Goal: Task Accomplishment & Management: Use online tool/utility

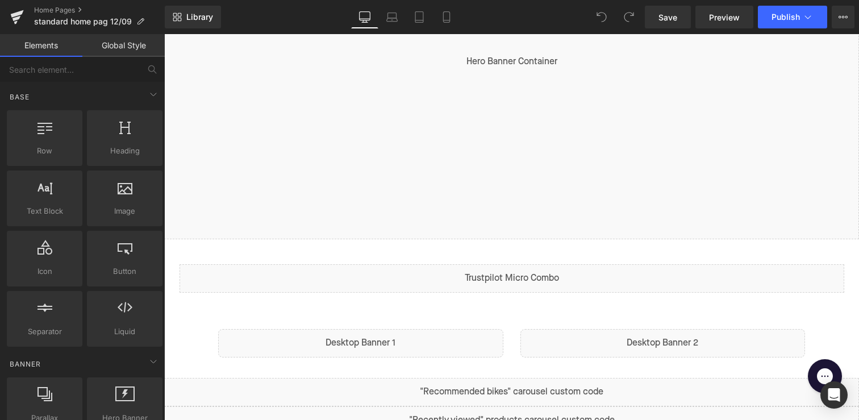
scroll to position [250, 0]
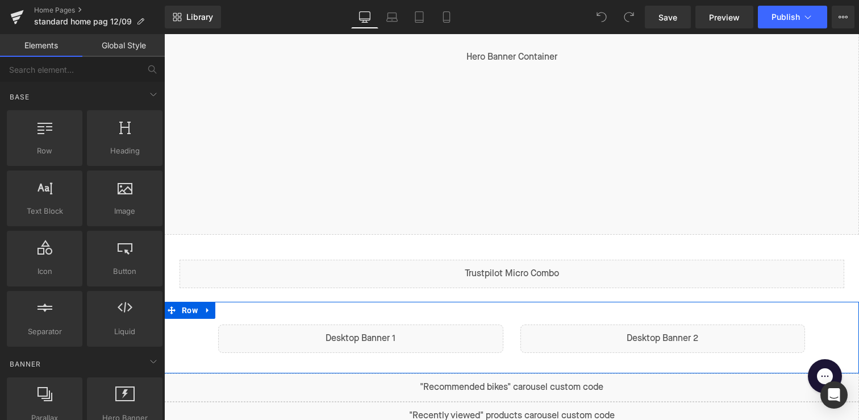
click at [443, 309] on div "Liquid Liquid Row" at bounding box center [511, 338] width 695 height 72
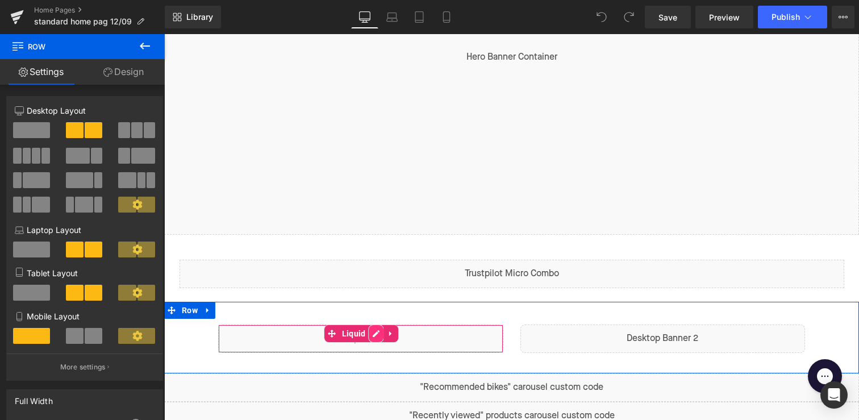
click at [371, 332] on div "Liquid" at bounding box center [360, 338] width 285 height 28
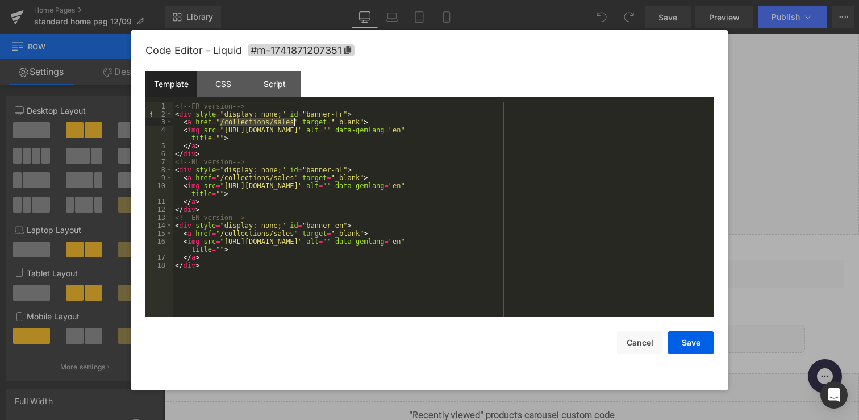
drag, startPoint x: 220, startPoint y: 123, endPoint x: 293, endPoint y: 124, distance: 72.2
click at [293, 124] on div "<!-- FR version --> < div style = "display: none;" id = "banner-fr" > < a href …" at bounding box center [443, 217] width 541 height 231
drag, startPoint x: 295, startPoint y: 179, endPoint x: 220, endPoint y: 178, distance: 74.4
click at [220, 178] on div "<!-- FR version --> < div style = "display: none;" id = "banner-fr" > < a href …" at bounding box center [443, 217] width 541 height 231
drag, startPoint x: 294, startPoint y: 233, endPoint x: 220, endPoint y: 233, distance: 73.3
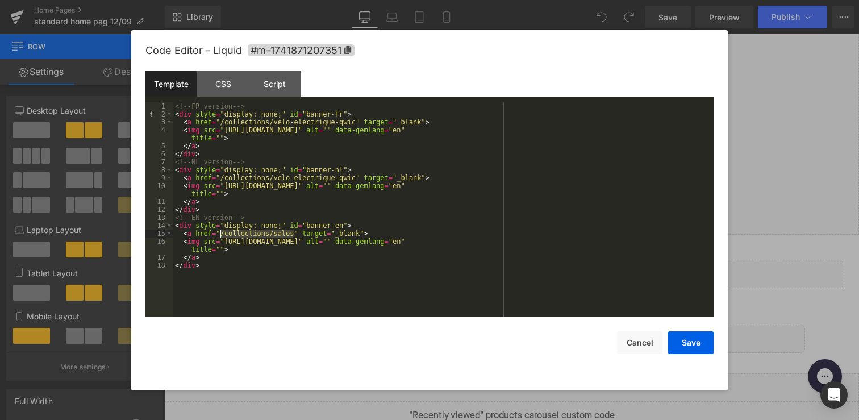
click at [220, 233] on div "<!-- FR version --> < div style = "display: none;" id = "banner-fr" > < a href …" at bounding box center [443, 217] width 541 height 231
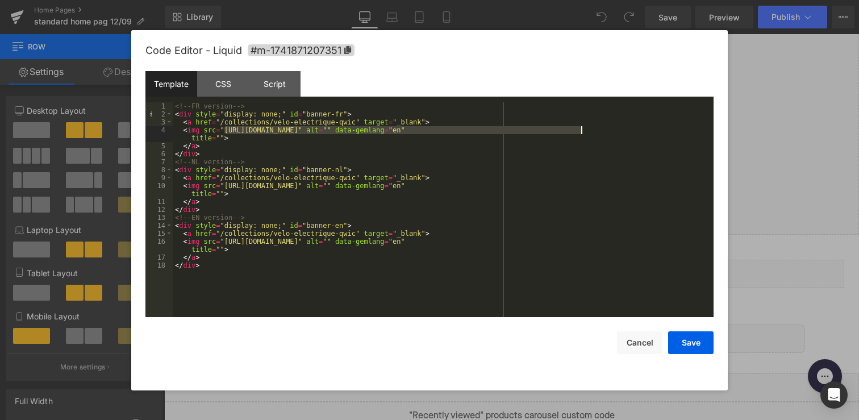
drag, startPoint x: 223, startPoint y: 131, endPoint x: 581, endPoint y: 128, distance: 357.9
click at [581, 128] on div "<!-- FR version --> < div style = "display: none;" id = "banner-fr" > < a href …" at bounding box center [443, 217] width 541 height 231
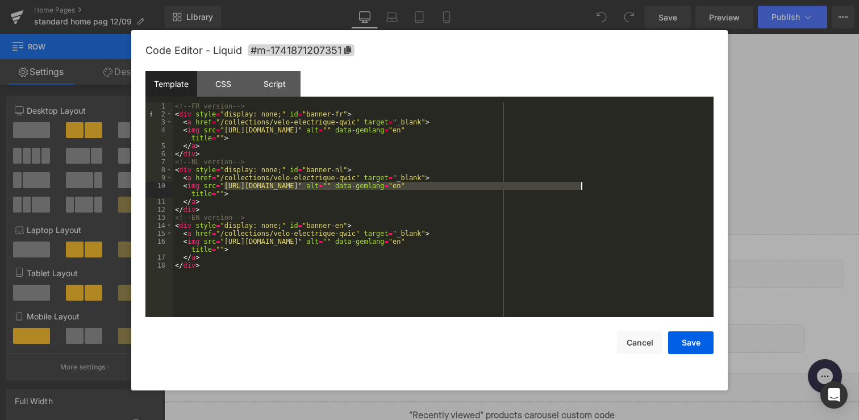
drag, startPoint x: 223, startPoint y: 186, endPoint x: 581, endPoint y: 186, distance: 358.5
click at [581, 186] on div "<!-- FR version --> < div style = "display: none;" id = "banner-fr" > < a href …" at bounding box center [443, 217] width 541 height 231
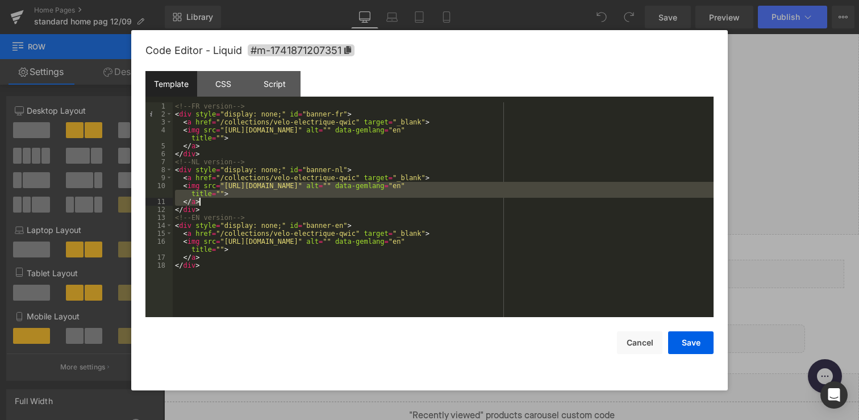
drag, startPoint x: 222, startPoint y: 186, endPoint x: 562, endPoint y: 204, distance: 340.2
click at [562, 204] on div "<!-- FR version --> < div style = "display: none;" id = "banner-fr" > < a href …" at bounding box center [443, 217] width 541 height 231
click at [576, 190] on div "<!-- FR version --> < div style = "display: none;" id = "banner-fr" > < a href …" at bounding box center [443, 217] width 541 height 231
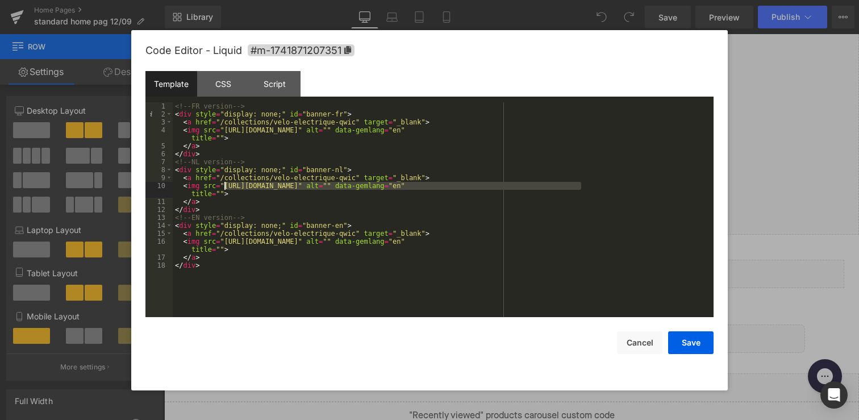
drag, startPoint x: 580, startPoint y: 185, endPoint x: 224, endPoint y: 189, distance: 355.7
click at [224, 189] on div "<!-- FR version --> < div style = "display: none;" id = "banner-fr" > < a href …" at bounding box center [443, 217] width 541 height 231
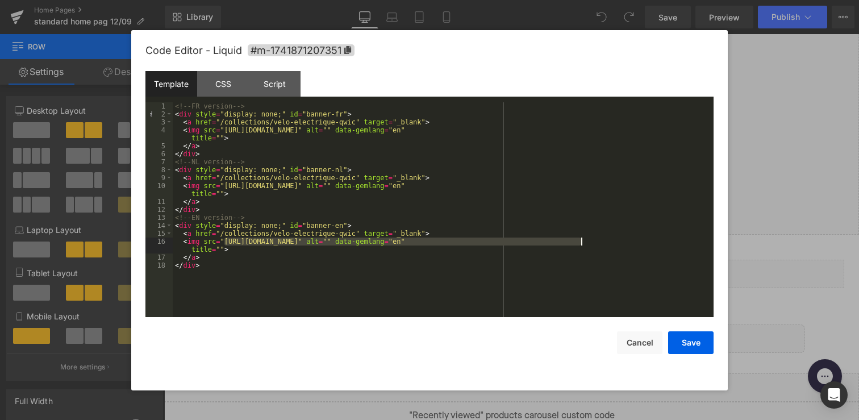
drag, startPoint x: 224, startPoint y: 242, endPoint x: 582, endPoint y: 242, distance: 357.9
click at [582, 242] on div "<!-- FR version --> < div style = "display: none;" id = "banner-fr" > < a href …" at bounding box center [443, 217] width 541 height 231
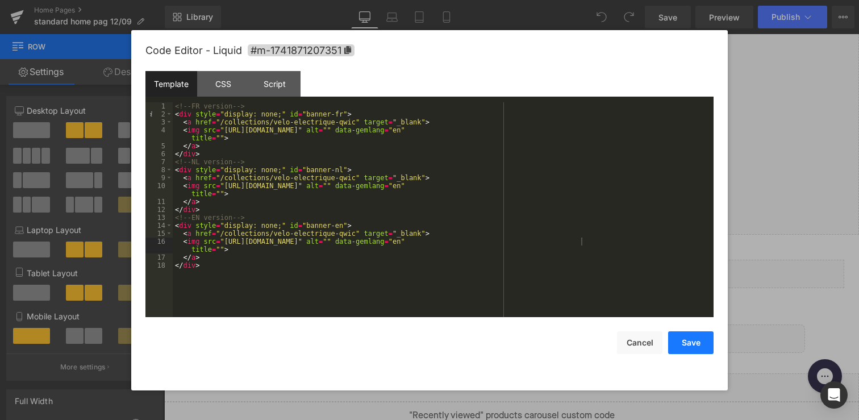
click at [694, 345] on button "Save" at bounding box center [690, 342] width 45 height 23
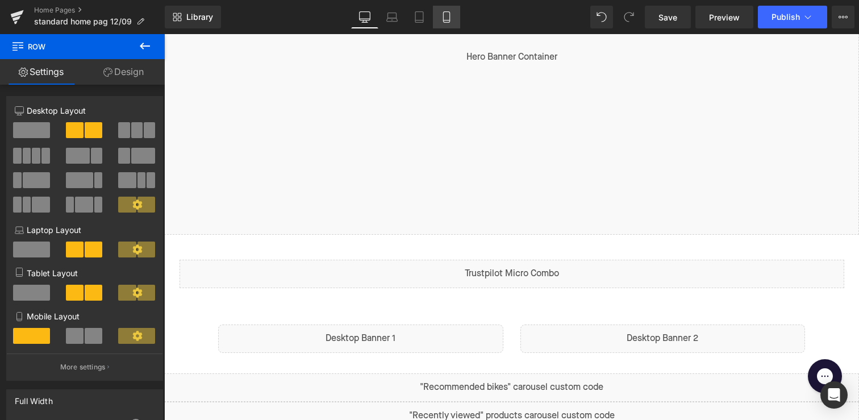
click at [449, 15] on icon at bounding box center [446, 16] width 11 height 11
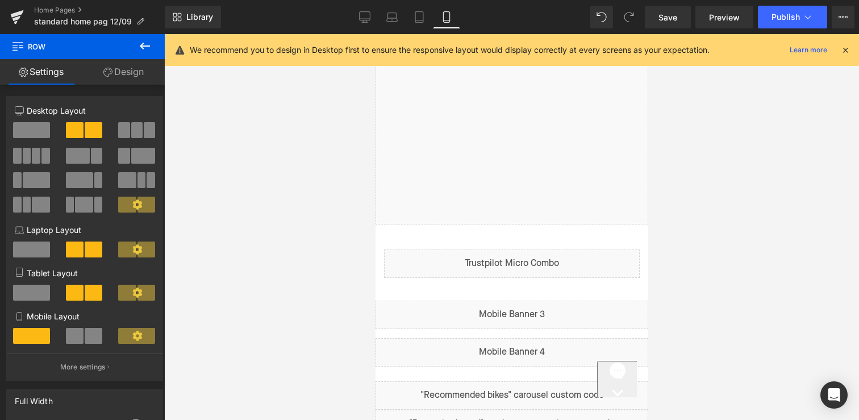
scroll to position [291, 0]
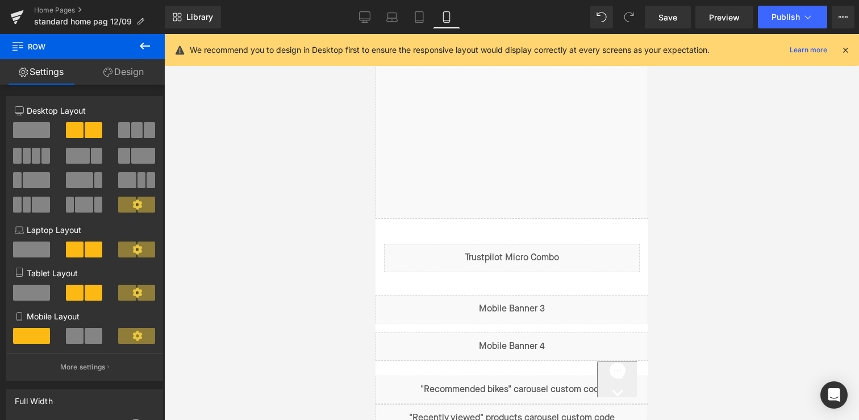
click at [467, 307] on div "Liquid" at bounding box center [511, 309] width 273 height 28
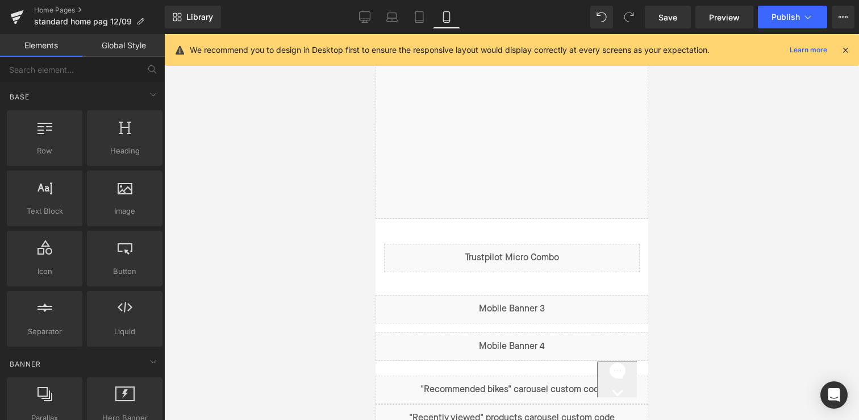
click at [716, 172] on div at bounding box center [511, 227] width 695 height 386
click at [359, 19] on link "Desktop" at bounding box center [364, 17] width 27 height 23
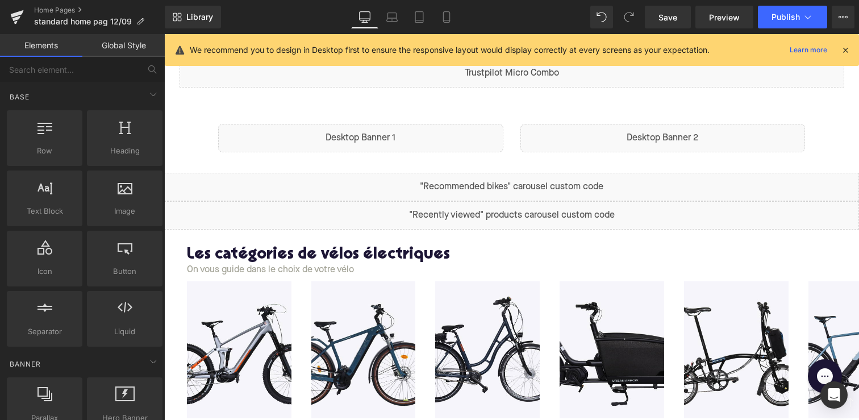
click at [343, 131] on span "Liquid" at bounding box center [354, 133] width 23 height 14
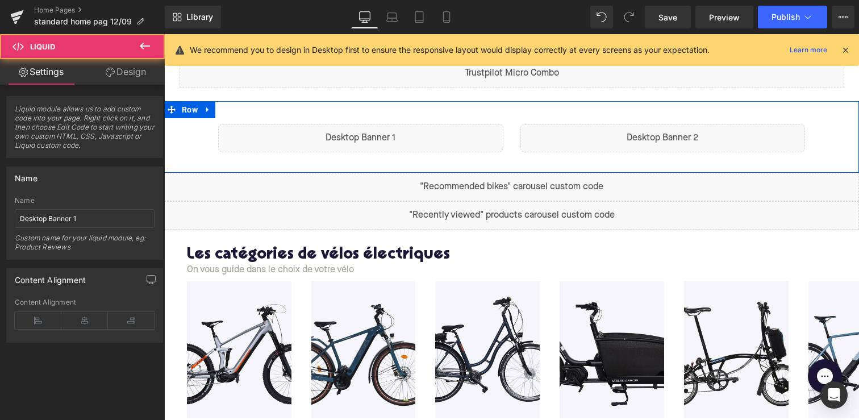
click at [374, 136] on div "Liquid" at bounding box center [360, 138] width 285 height 28
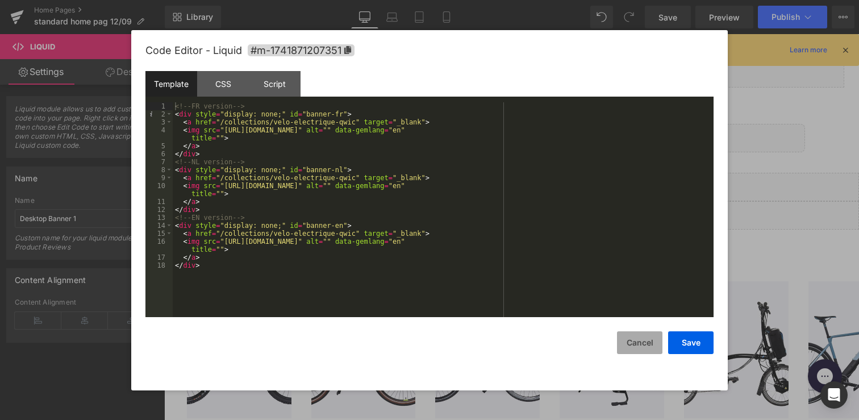
click at [619, 338] on button "Cancel" at bounding box center [639, 342] width 45 height 23
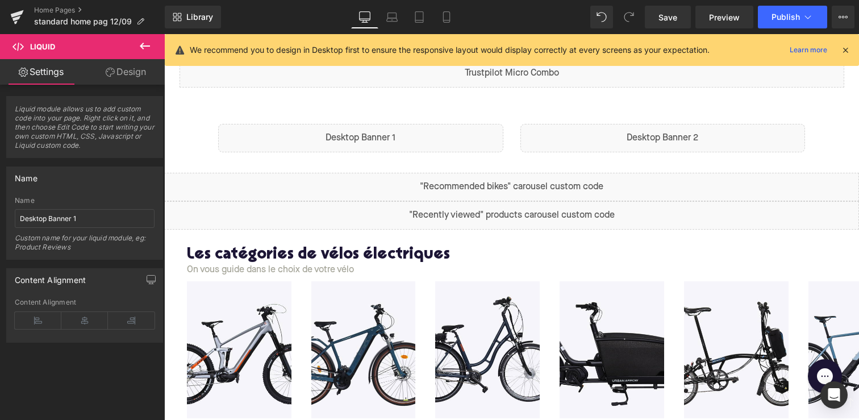
click at [626, 144] on div "Liquid" at bounding box center [662, 138] width 285 height 28
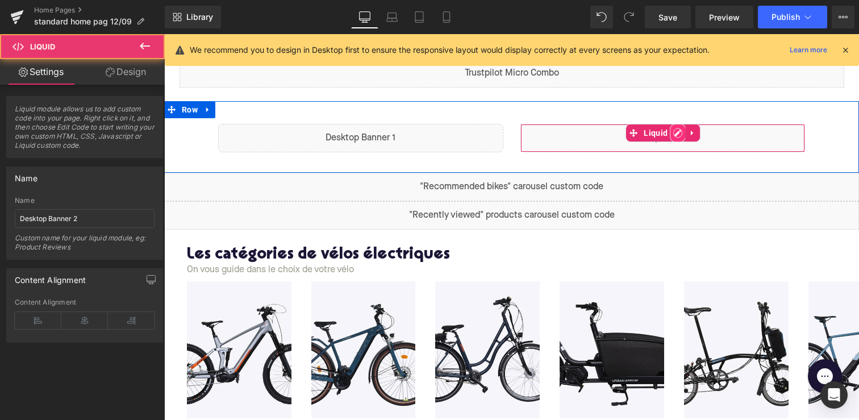
click at [676, 134] on div "Liquid" at bounding box center [662, 138] width 285 height 28
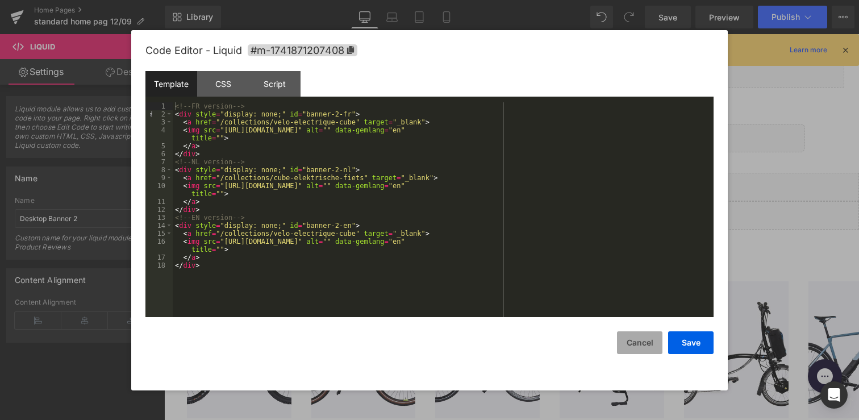
click at [645, 348] on button "Cancel" at bounding box center [639, 342] width 45 height 23
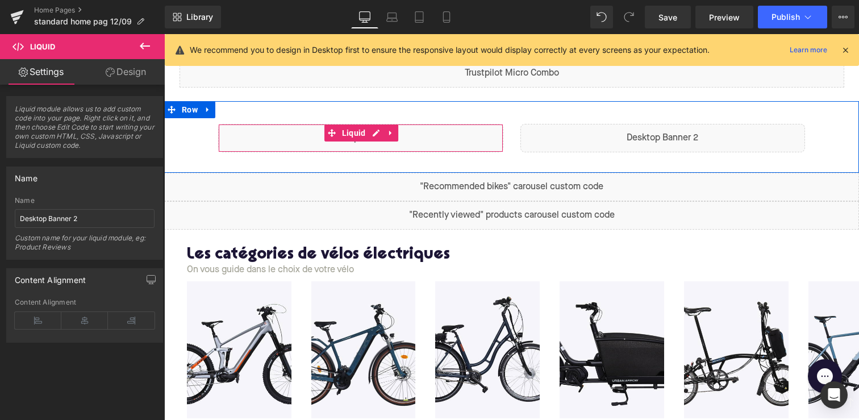
click at [447, 146] on div "Liquid" at bounding box center [360, 138] width 285 height 28
click at [378, 130] on div "Liquid" at bounding box center [360, 138] width 285 height 28
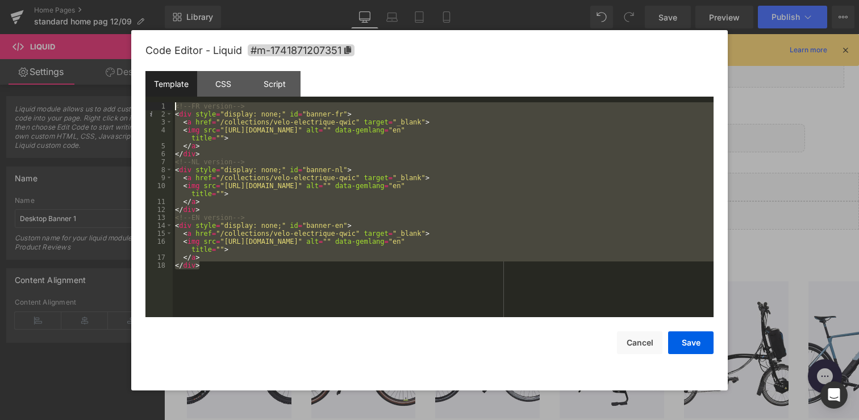
drag, startPoint x: 276, startPoint y: 285, endPoint x: 137, endPoint y: 75, distance: 251.3
click at [137, 75] on div "Code Editor - Liquid #m-1741871207351 Template CSS Script Data 1 2 3 4 5 6 7 8 …" at bounding box center [429, 210] width 597 height 360
click at [638, 341] on button "Cancel" at bounding box center [639, 342] width 45 height 23
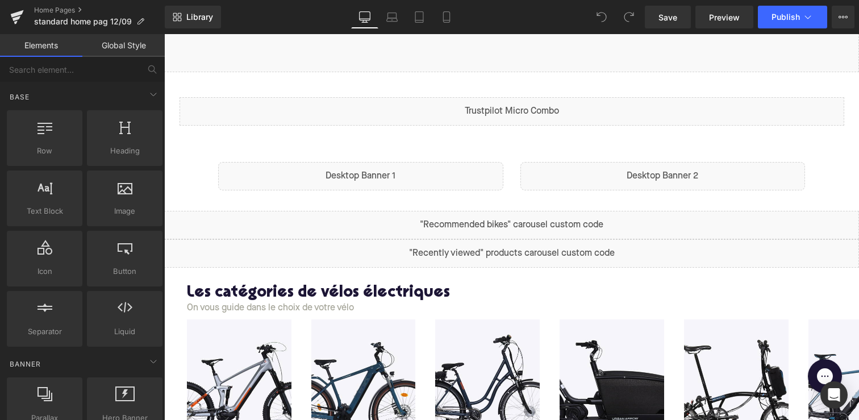
scroll to position [422, 0]
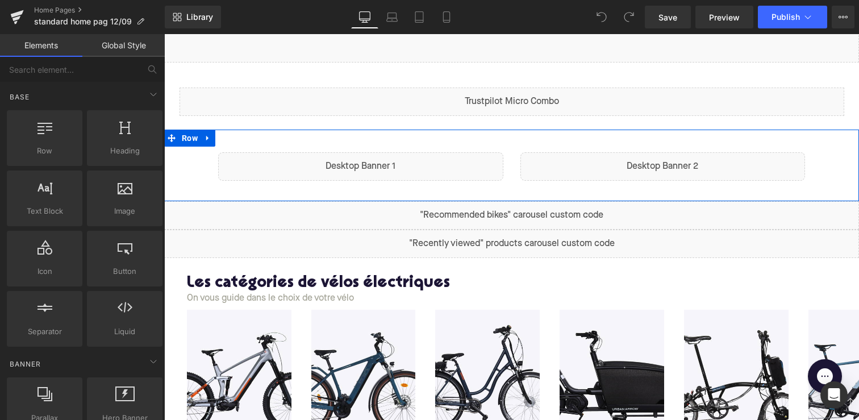
click at [370, 161] on div "Liquid" at bounding box center [360, 166] width 285 height 28
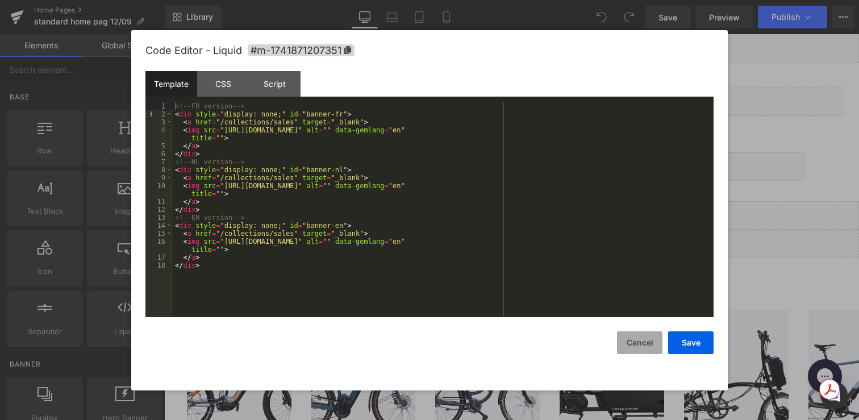
click at [644, 337] on button "Cancel" at bounding box center [639, 342] width 45 height 23
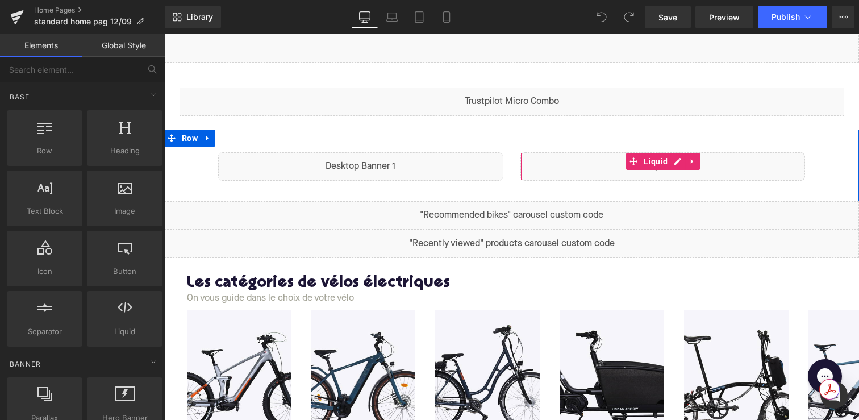
click at [612, 175] on div "Liquid" at bounding box center [662, 166] width 285 height 28
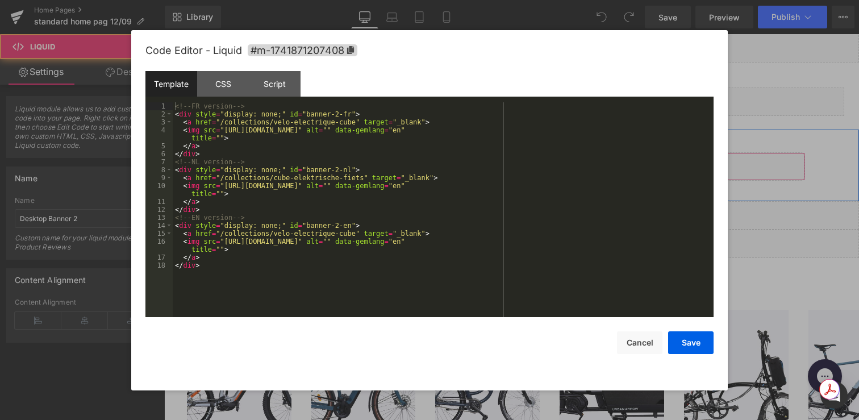
click at [676, 161] on div "Liquid" at bounding box center [662, 166] width 285 height 28
click at [346, 261] on div "<!-- FR version --> < div style = "display: none;" id = "banner-2-fr" > < a hre…" at bounding box center [443, 217] width 541 height 231
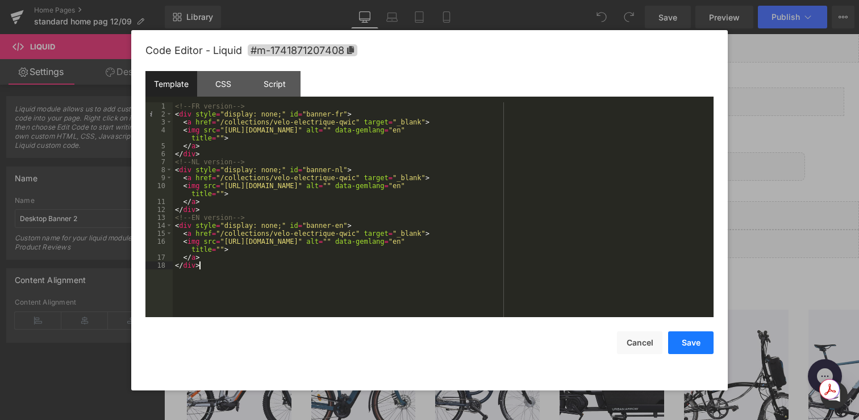
click at [697, 348] on button "Save" at bounding box center [690, 342] width 45 height 23
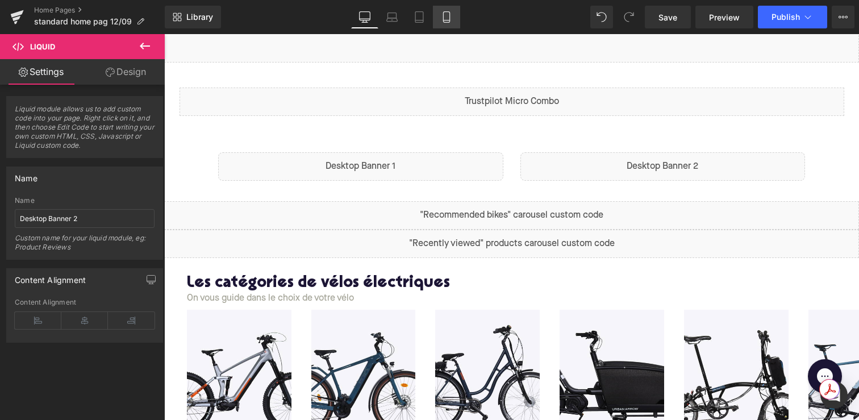
click at [449, 16] on icon at bounding box center [446, 16] width 11 height 11
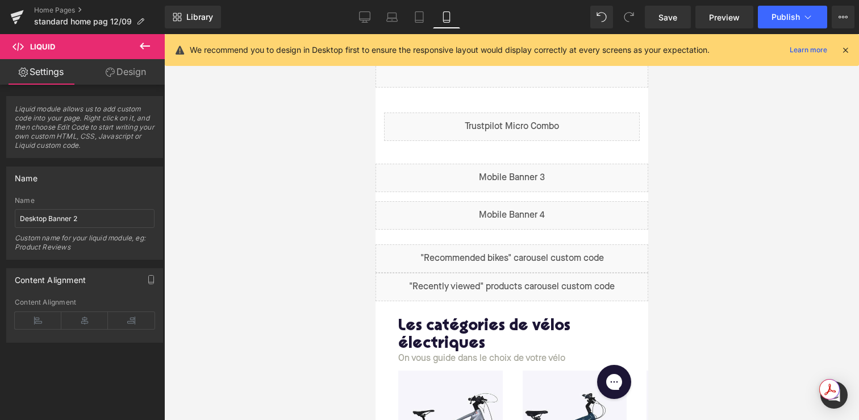
scroll to position [0, 0]
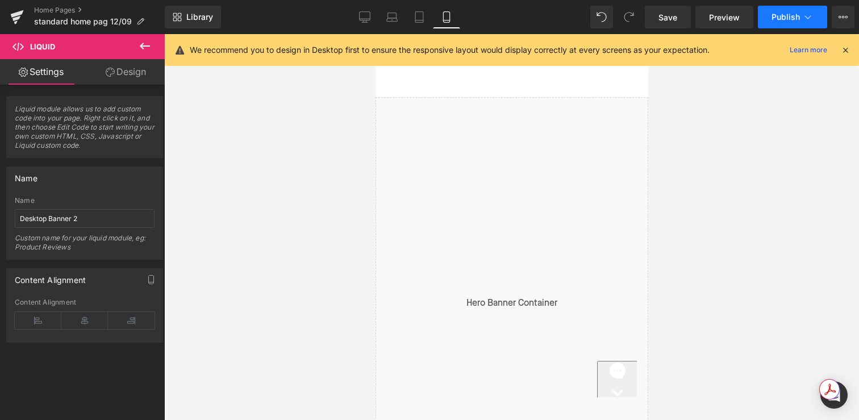
click at [784, 26] on button "Publish" at bounding box center [792, 17] width 69 height 23
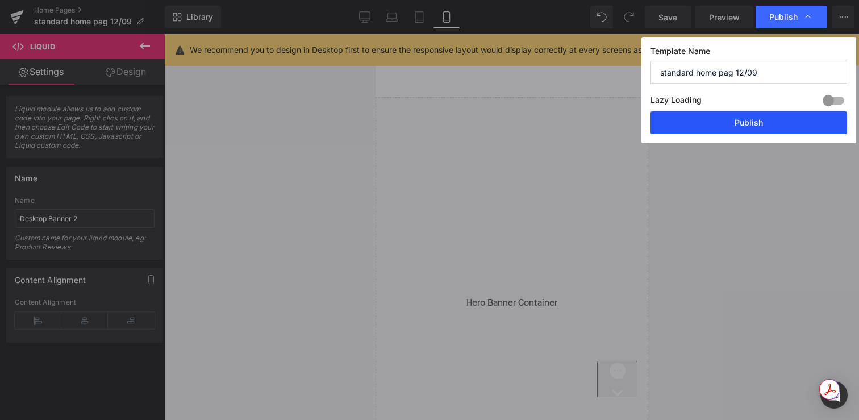
click at [714, 131] on button "Publish" at bounding box center [749, 122] width 197 height 23
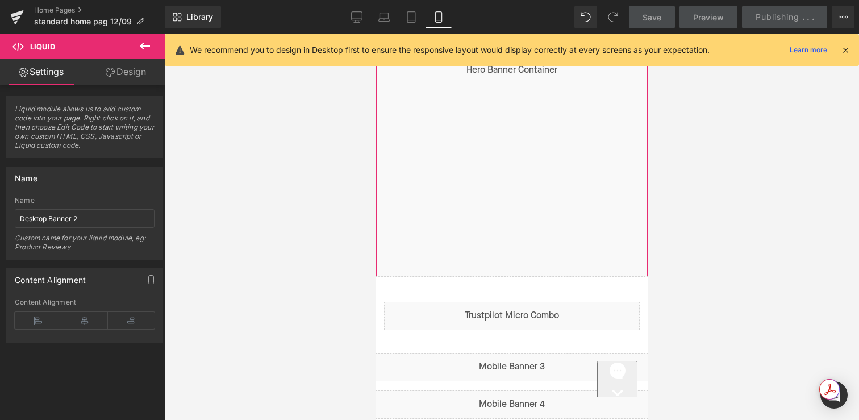
scroll to position [253, 0]
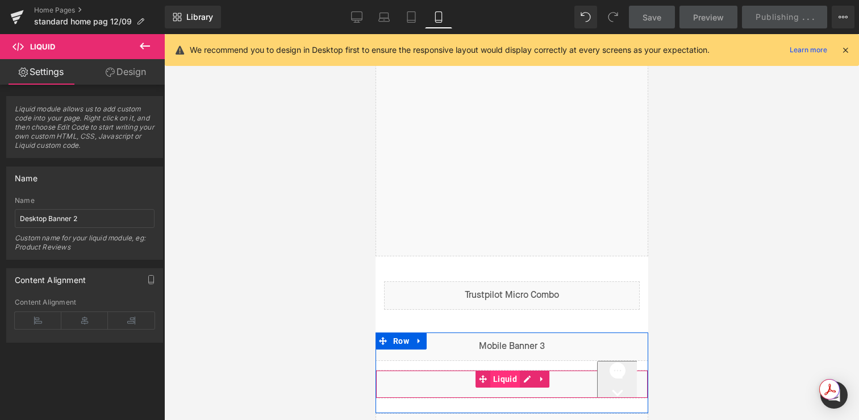
click at [516, 385] on span "Liquid" at bounding box center [505, 378] width 30 height 17
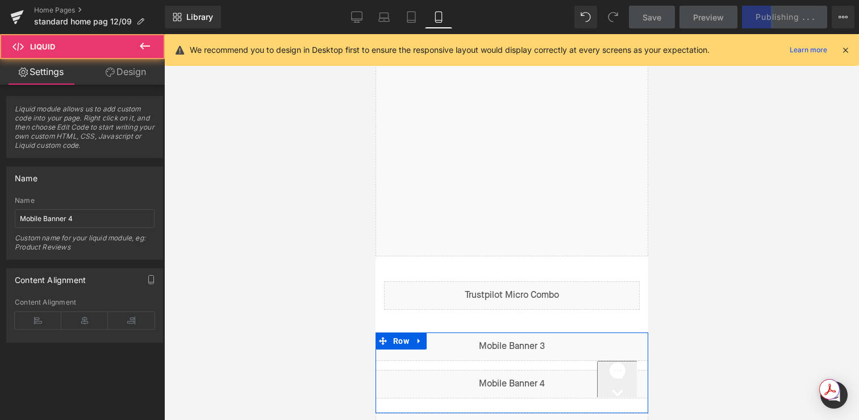
click at [524, 381] on div "Liquid" at bounding box center [511, 384] width 273 height 28
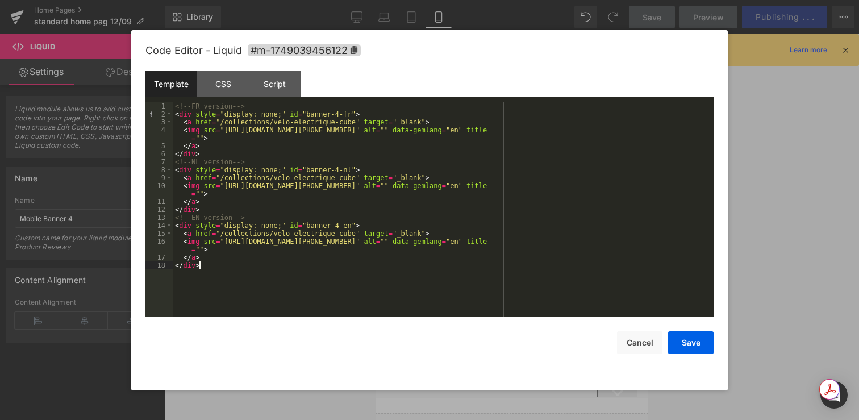
click at [395, 274] on div "<!-- FR version --> < div style = "display: none;" id = "banner-4-fr" > < a hre…" at bounding box center [443, 217] width 541 height 231
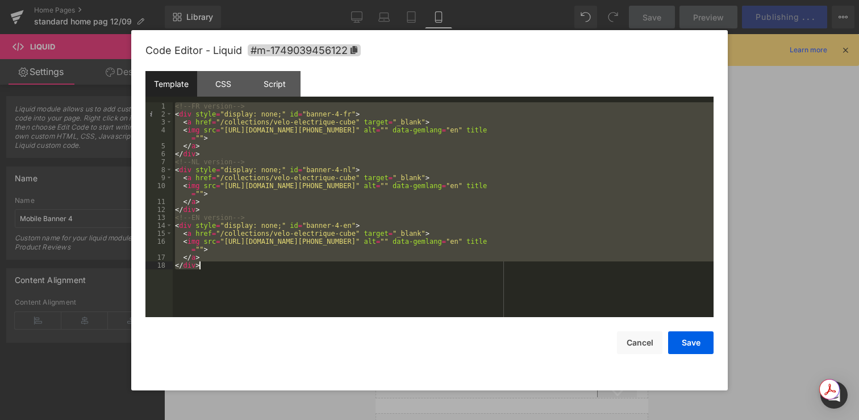
click at [328, 231] on div "<!-- FR version --> < div style = "display: none;" id = "banner-4-fr" > < a hre…" at bounding box center [443, 217] width 541 height 231
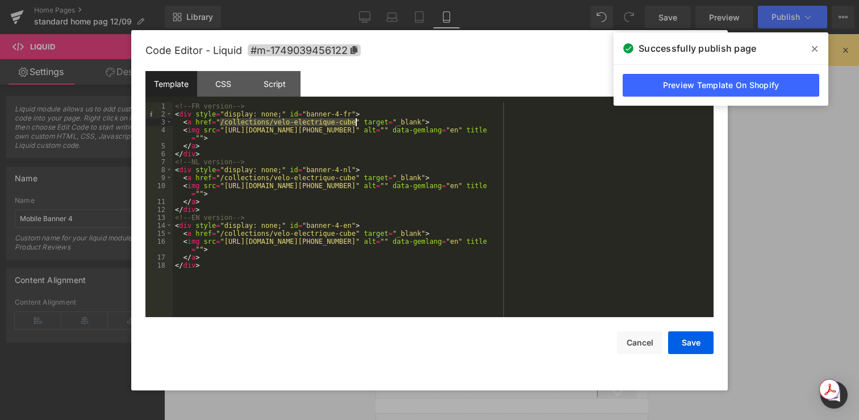
drag, startPoint x: 221, startPoint y: 123, endPoint x: 356, endPoint y: 124, distance: 134.7
click at [356, 124] on div "<!-- FR version --> < div style = "display: none;" id = "banner-4-fr" > < a hre…" at bounding box center [443, 217] width 541 height 231
drag, startPoint x: 355, startPoint y: 179, endPoint x: 222, endPoint y: 178, distance: 132.9
click at [222, 178] on div "<!-- FR version --> < div style = "display: none;" id = "banner-4-fr" > < a hre…" at bounding box center [443, 217] width 541 height 231
drag, startPoint x: 221, startPoint y: 233, endPoint x: 353, endPoint y: 234, distance: 132.4
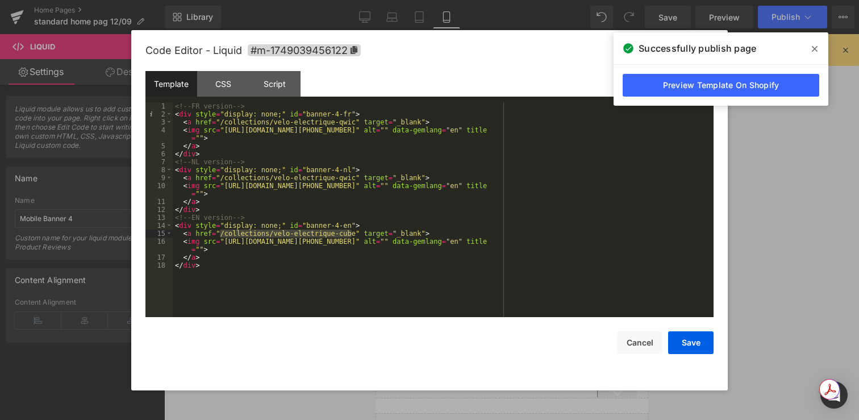
click at [353, 234] on div "<!-- FR version --> < div style = "display: none;" id = "banner-4-fr" > < a hre…" at bounding box center [443, 217] width 541 height 231
click at [355, 235] on div "<!-- FR version --> < div style = "display: none;" id = "banner-4-fr" > < a hre…" at bounding box center [443, 217] width 541 height 231
drag, startPoint x: 355, startPoint y: 234, endPoint x: 222, endPoint y: 232, distance: 133.0
click at [221, 232] on div "<!-- FR version --> < div style = "display: none;" id = "banner-4-fr" > < a hre…" at bounding box center [443, 217] width 541 height 231
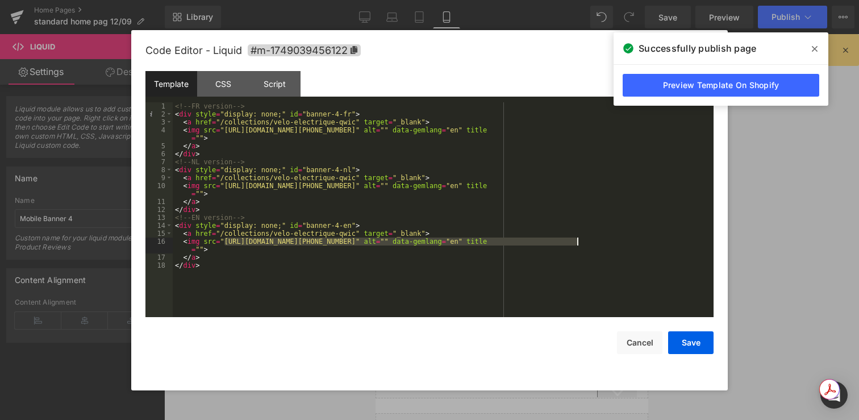
drag, startPoint x: 224, startPoint y: 241, endPoint x: 576, endPoint y: 243, distance: 352.3
click at [576, 243] on div "<!-- FR version --> < div style = "display: none;" id = "banner-4-fr" > < a hre…" at bounding box center [443, 217] width 541 height 231
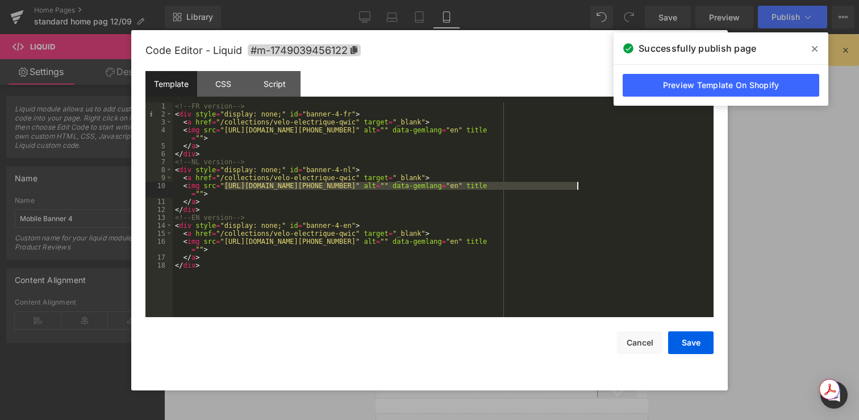
drag, startPoint x: 224, startPoint y: 185, endPoint x: 576, endPoint y: 187, distance: 351.7
click at [576, 187] on div "<!-- FR version --> < div style = "display: none;" id = "banner-4-fr" > < a hre…" at bounding box center [443, 217] width 541 height 231
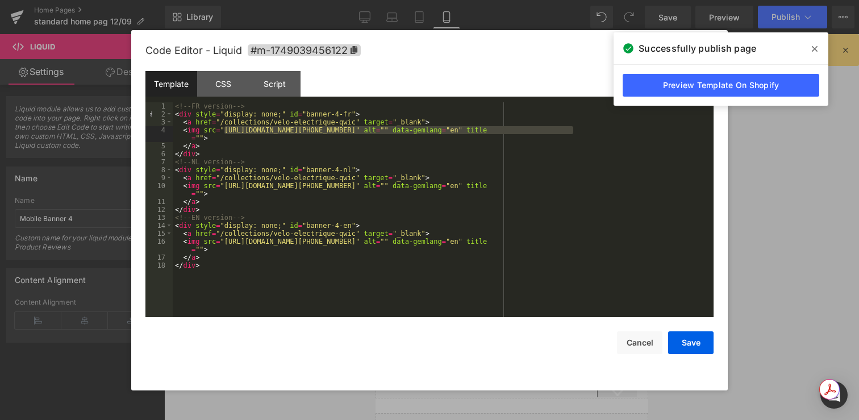
drag, startPoint x: 223, startPoint y: 130, endPoint x: 574, endPoint y: 131, distance: 351.1
click at [574, 131] on div "<!-- FR version --> < div style = "display: none;" id = "banner-4-fr" > < a hre…" at bounding box center [443, 217] width 541 height 231
drag, startPoint x: 577, startPoint y: 130, endPoint x: 226, endPoint y: 132, distance: 351.1
click at [226, 132] on div "<!-- FR version --> < div style = "display: none;" id = "banner-4-fr" > < a hre…" at bounding box center [443, 217] width 541 height 231
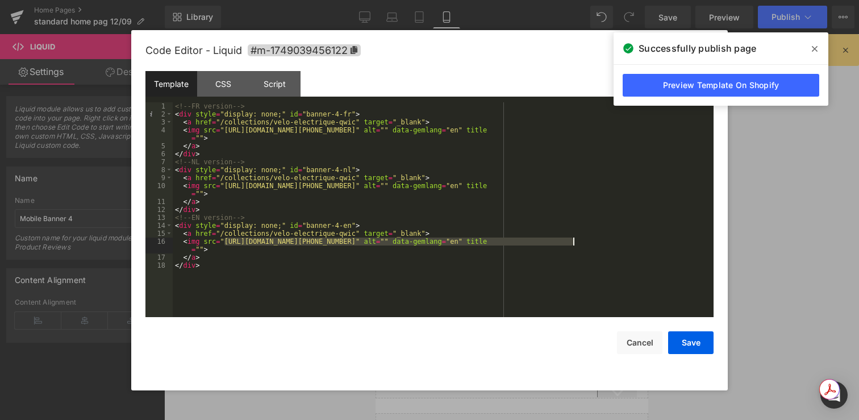
drag, startPoint x: 224, startPoint y: 241, endPoint x: 576, endPoint y: 243, distance: 351.1
click at [576, 243] on div "<!-- FR version --> < div style = "display: none;" id = "banner-4-fr" > < a hre…" at bounding box center [443, 217] width 541 height 231
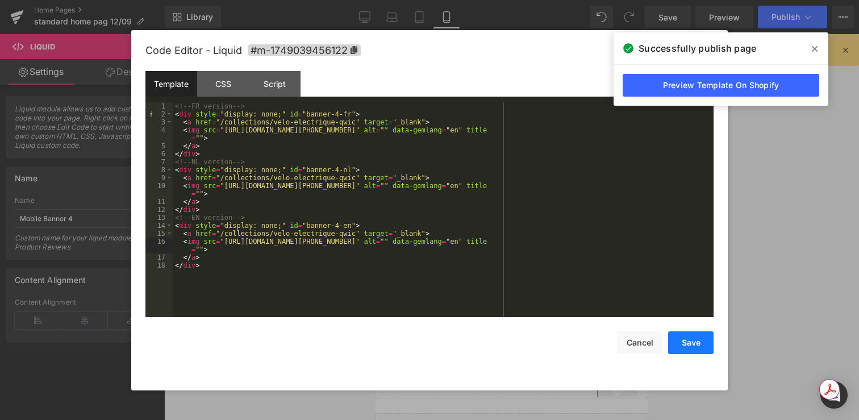
click at [680, 347] on button "Save" at bounding box center [690, 342] width 45 height 23
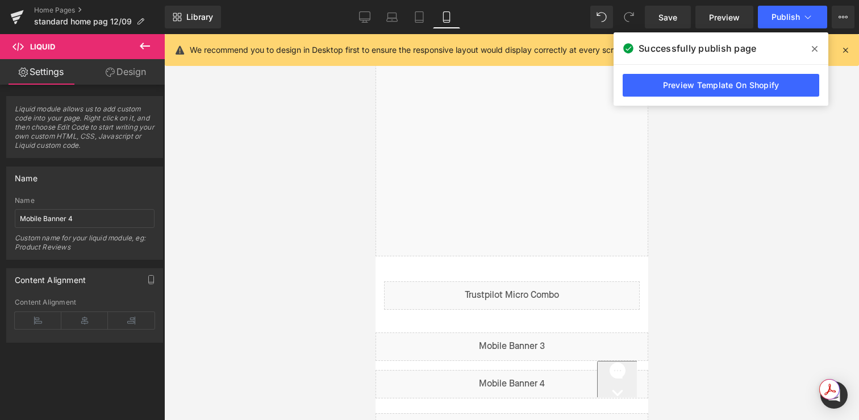
click at [814, 49] on icon at bounding box center [815, 49] width 6 height 6
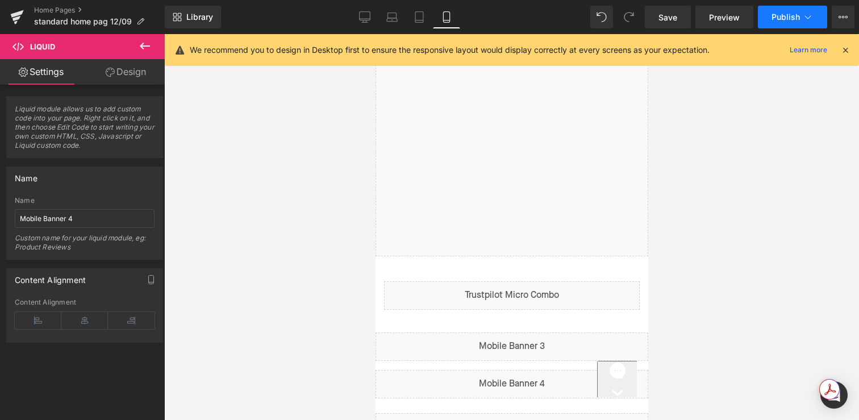
click at [780, 14] on span "Publish" at bounding box center [786, 16] width 28 height 9
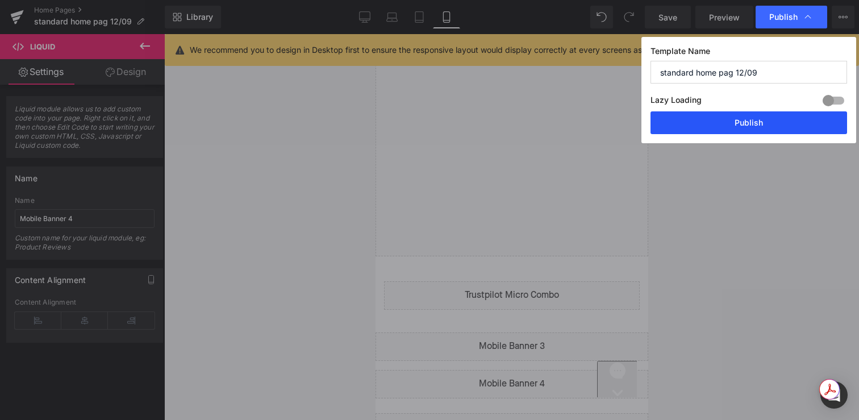
click at [769, 120] on button "Publish" at bounding box center [749, 122] width 197 height 23
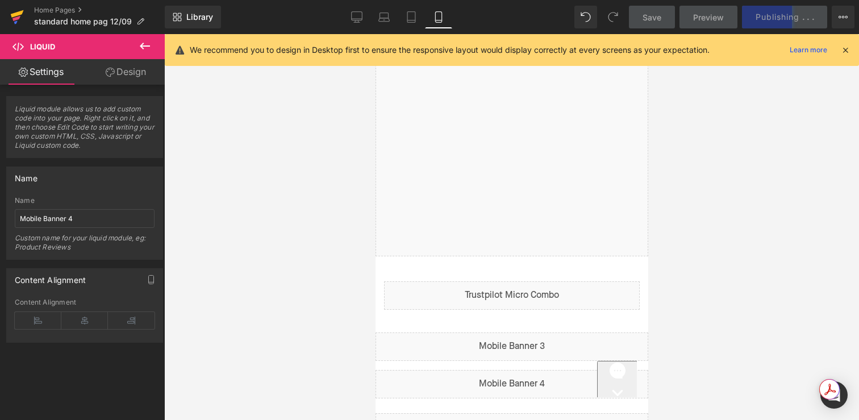
click at [19, 18] on icon at bounding box center [17, 17] width 14 height 28
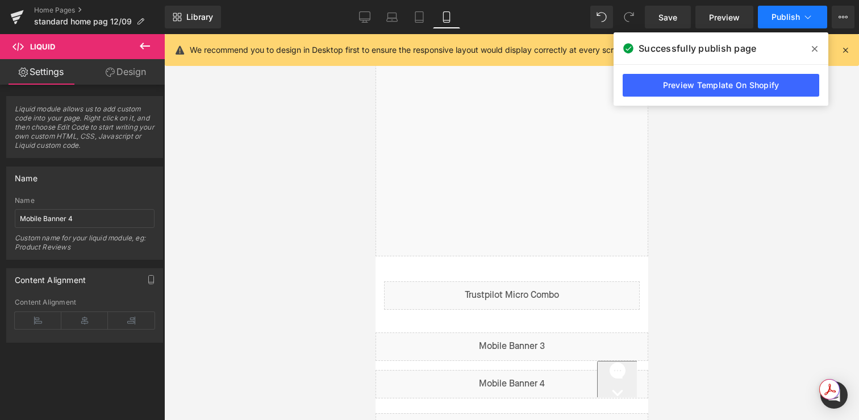
click at [779, 23] on button "Publish" at bounding box center [792, 17] width 69 height 23
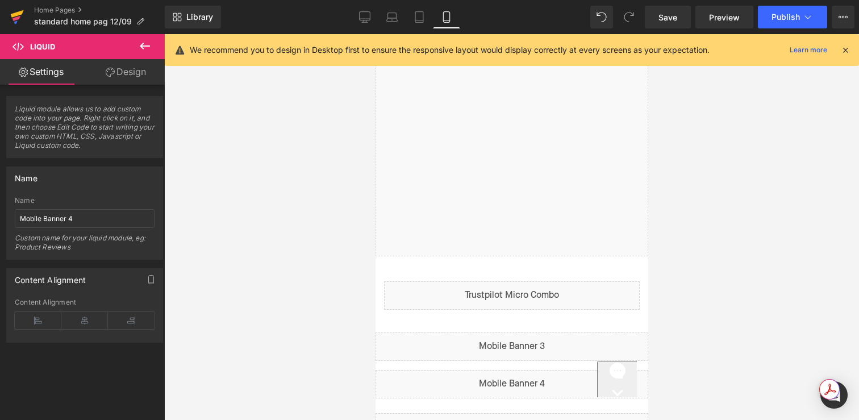
click at [5, 22] on link at bounding box center [17, 17] width 34 height 34
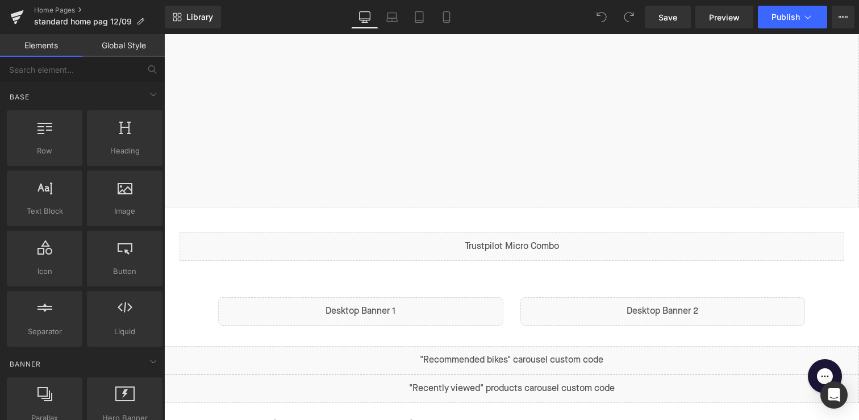
scroll to position [338, 0]
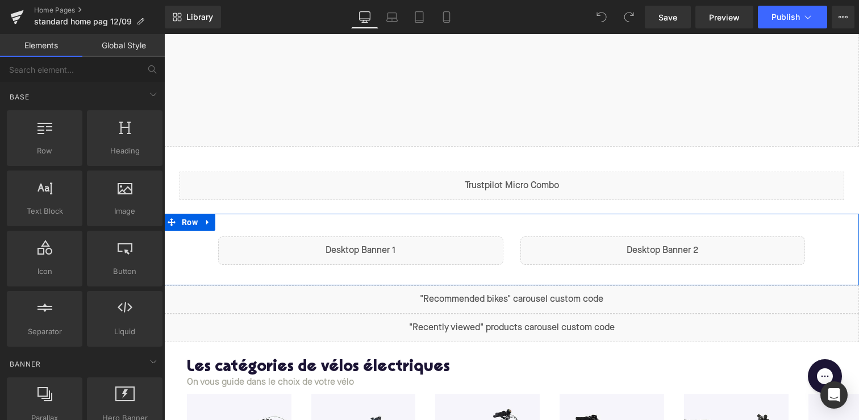
click at [371, 244] on div "Liquid" at bounding box center [360, 250] width 285 height 28
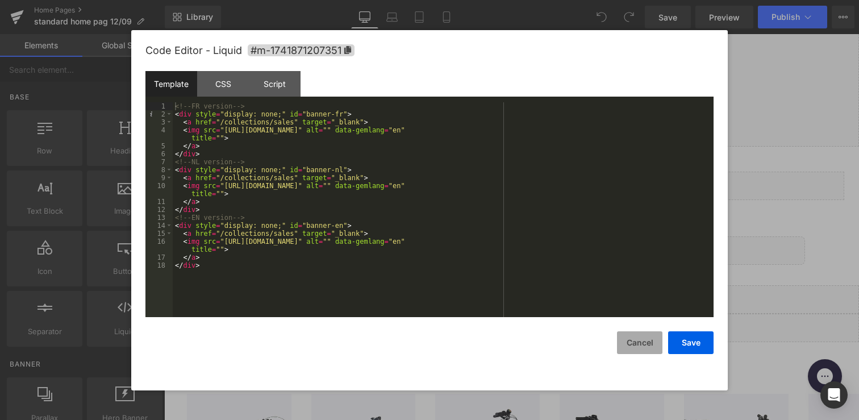
click at [644, 342] on button "Cancel" at bounding box center [639, 342] width 45 height 23
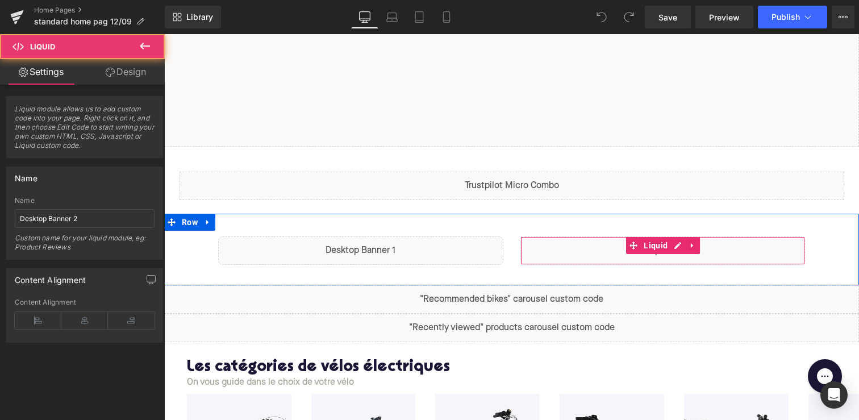
click at [647, 236] on div "Liquid" at bounding box center [662, 250] width 285 height 28
click at [672, 245] on div "Liquid" at bounding box center [662, 250] width 285 height 28
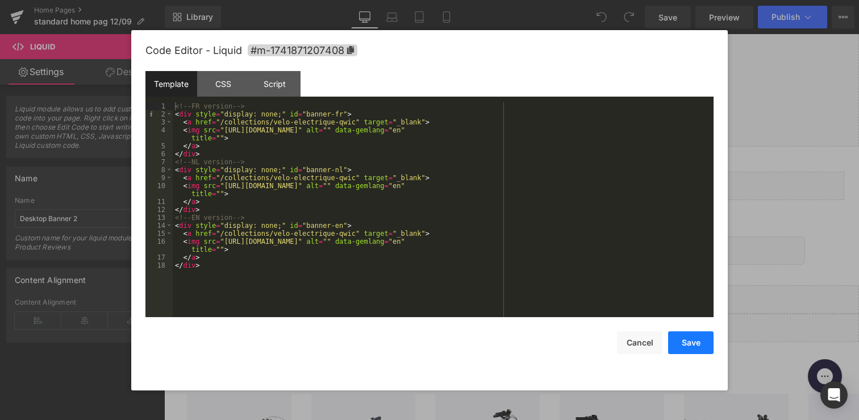
drag, startPoint x: 631, startPoint y: 336, endPoint x: 674, endPoint y: 346, distance: 44.4
click at [673, 345] on div "Save Cancel" at bounding box center [429, 335] width 568 height 37
click at [674, 346] on button "Save" at bounding box center [690, 342] width 45 height 23
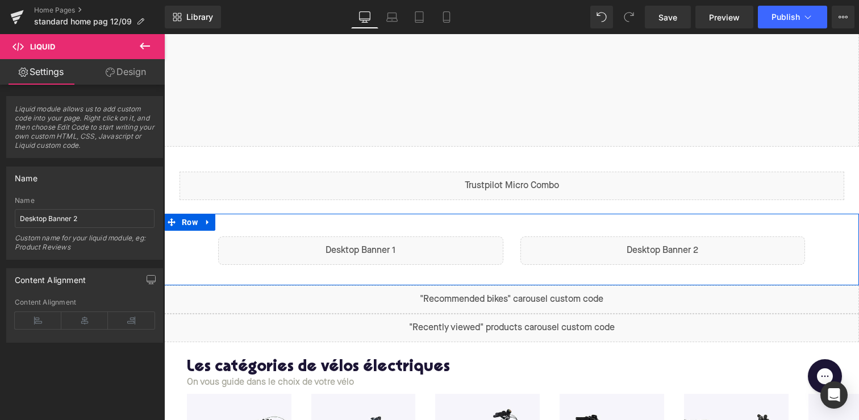
click at [451, 257] on div "Liquid" at bounding box center [360, 250] width 285 height 28
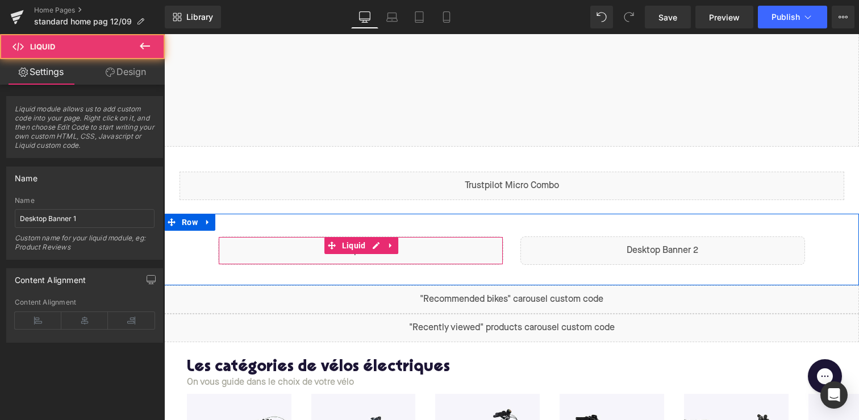
click at [371, 245] on div "Liquid" at bounding box center [360, 250] width 285 height 28
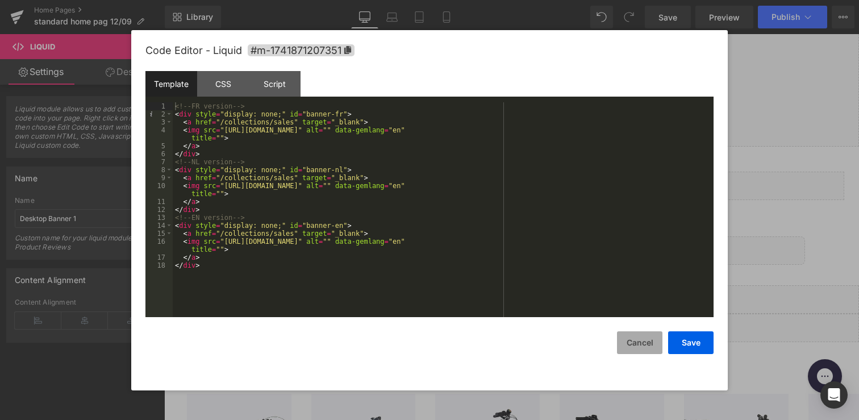
click at [633, 341] on button "Cancel" at bounding box center [639, 342] width 45 height 23
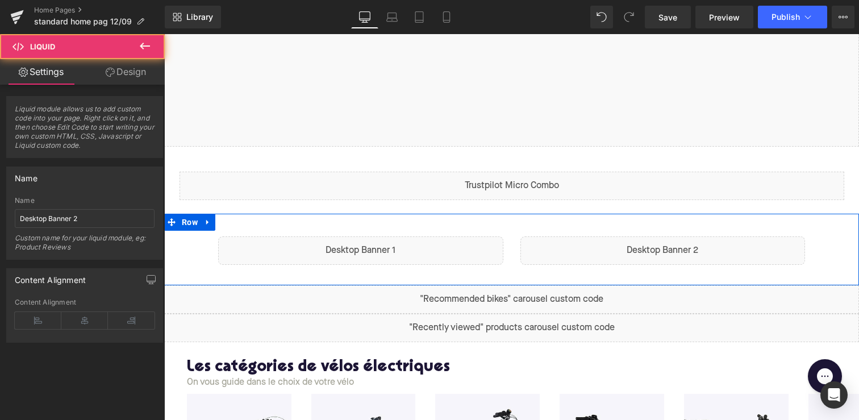
click at [604, 248] on div "Liquid" at bounding box center [662, 250] width 285 height 28
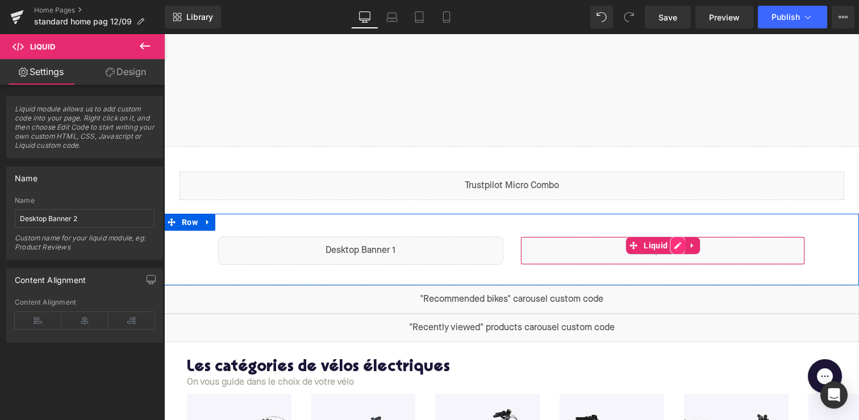
click at [683, 240] on div "Liquid" at bounding box center [662, 250] width 285 height 28
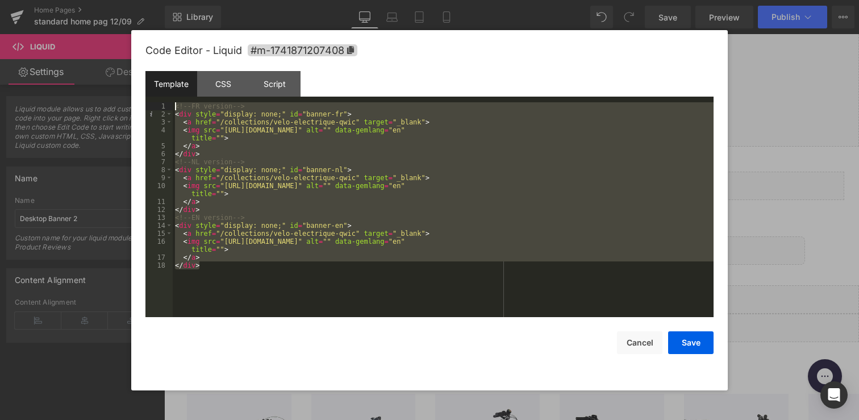
drag, startPoint x: 223, startPoint y: 280, endPoint x: 148, endPoint y: 103, distance: 192.2
click at [148, 103] on pre "1 2 3 4 5 6 7 8 9 10 11 12 13 14 15 16 17 18 <!-- FR version --> < div style = …" at bounding box center [429, 209] width 568 height 215
click at [642, 337] on button "Cancel" at bounding box center [639, 342] width 45 height 23
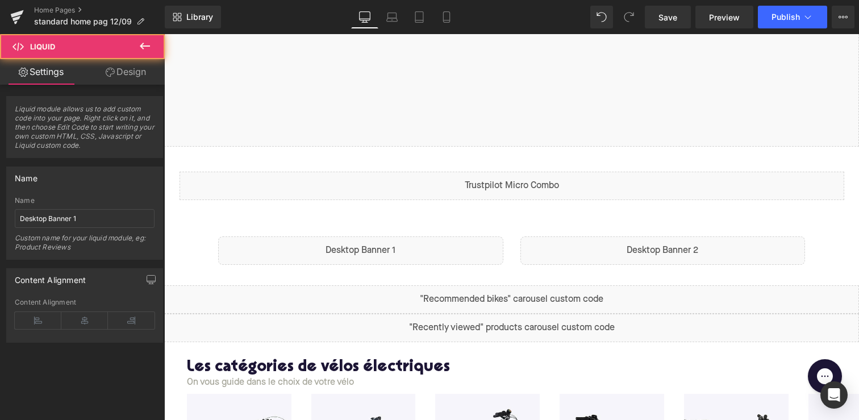
click at [361, 252] on div "Liquid" at bounding box center [360, 250] width 285 height 28
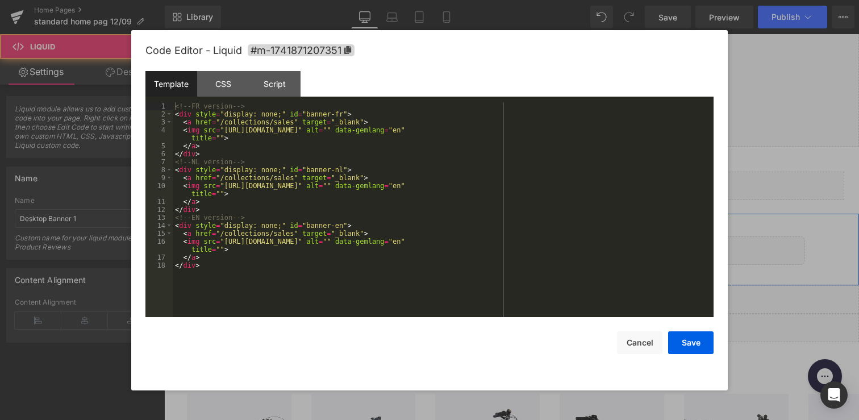
click at [375, 243] on div "Liquid" at bounding box center [360, 250] width 285 height 28
click at [284, 228] on div "<!-- FR version --> < div style = "display: none;" id = "banner-fr" > < a href …" at bounding box center [443, 217] width 541 height 231
click at [268, 250] on div "<!-- FR version --> < div style = "display: none;" id = "banner-fr" > < a href …" at bounding box center [443, 217] width 541 height 231
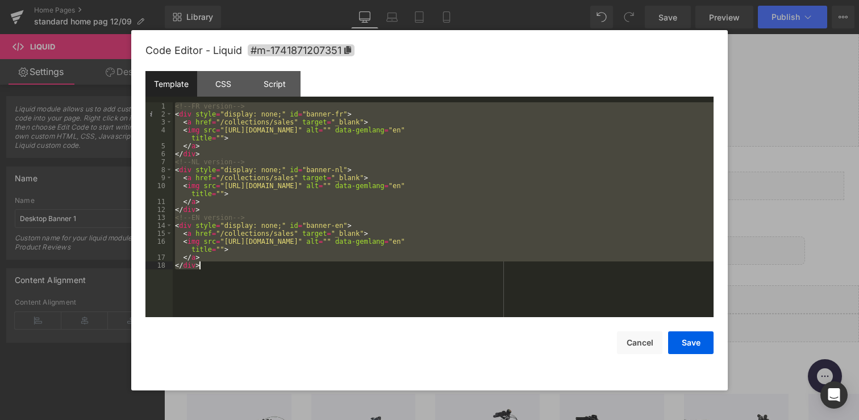
click at [629, 354] on div "Code Editor - Liquid #m-1741871207351 Template CSS Script Data 1 2 3 4 5 6 7 8 …" at bounding box center [429, 210] width 568 height 360
click at [637, 349] on button "Cancel" at bounding box center [639, 342] width 45 height 23
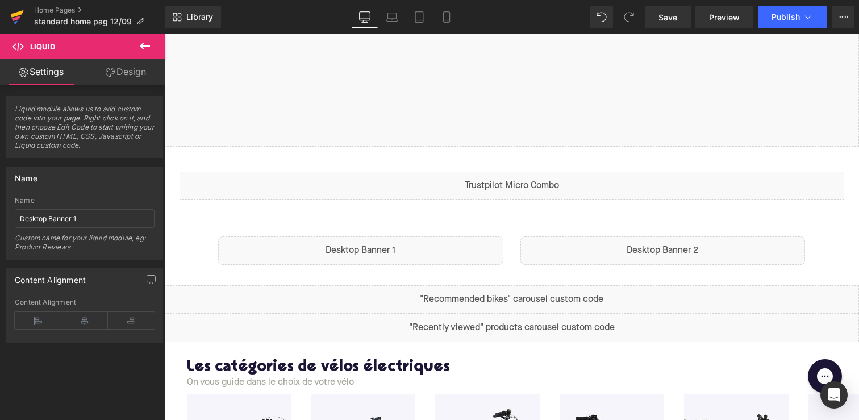
click at [18, 16] on icon at bounding box center [17, 17] width 14 height 28
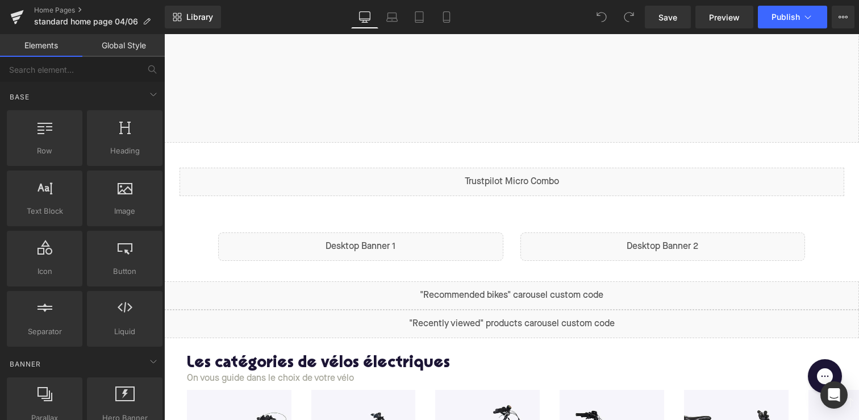
scroll to position [365, 0]
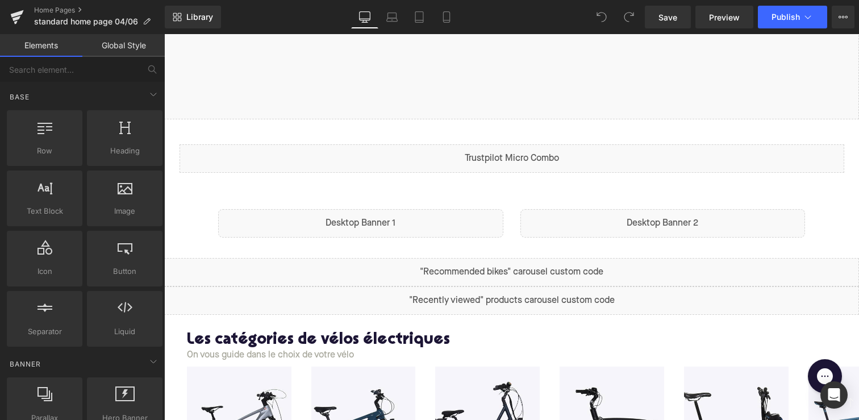
click at [620, 219] on div "Liquid" at bounding box center [662, 223] width 285 height 28
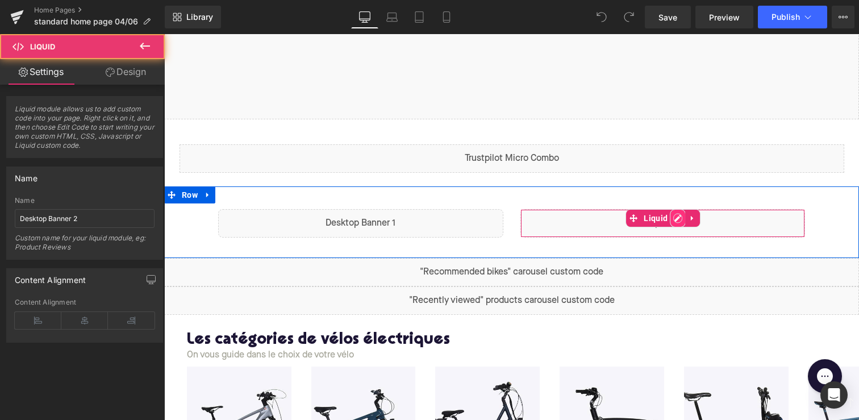
click at [677, 218] on div "Liquid" at bounding box center [662, 223] width 285 height 28
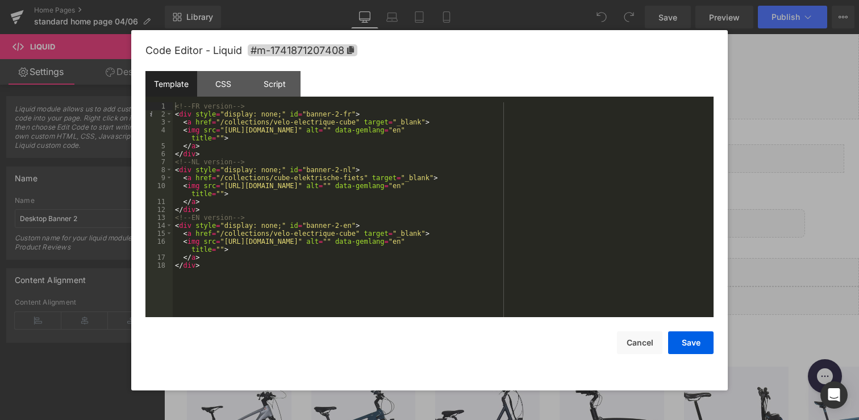
click at [363, 244] on div "<!-- FR version --> < div style = "display: none;" id = "banner-2-fr" > < a hre…" at bounding box center [443, 217] width 541 height 231
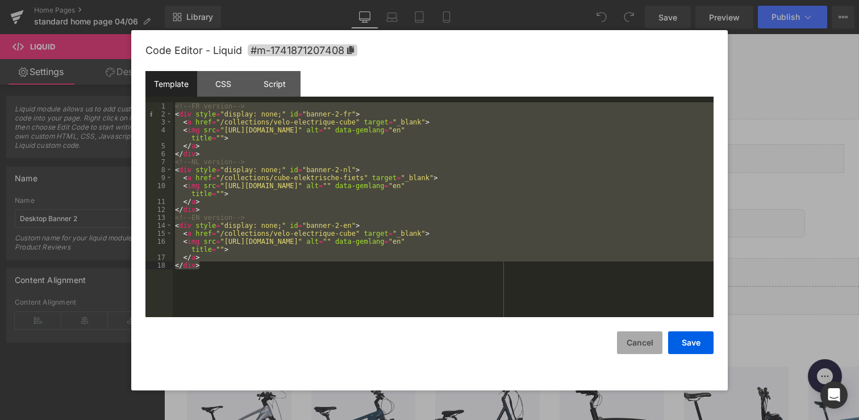
click at [637, 344] on button "Cancel" at bounding box center [639, 342] width 45 height 23
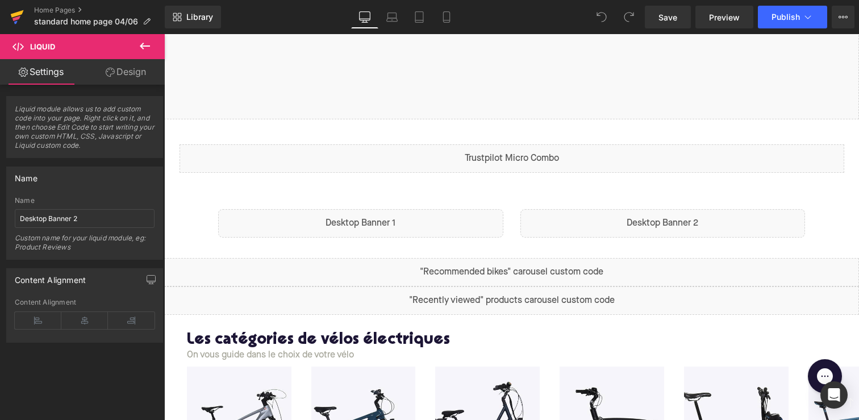
click at [17, 20] on icon at bounding box center [17, 17] width 14 height 28
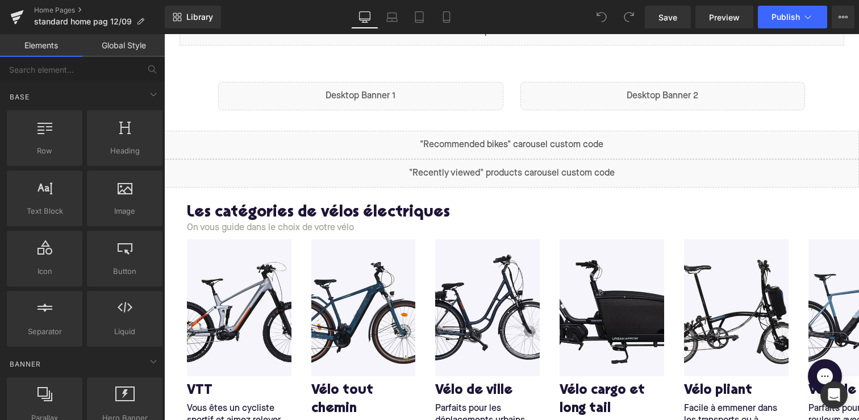
scroll to position [519, 0]
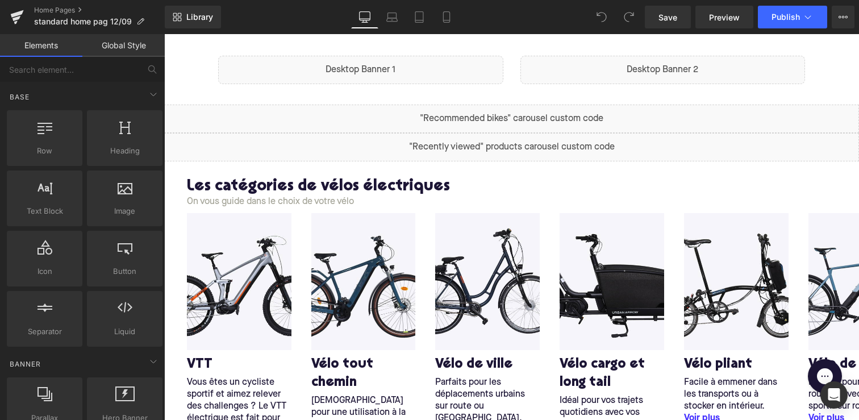
click at [633, 71] on div "Liquid" at bounding box center [662, 70] width 285 height 28
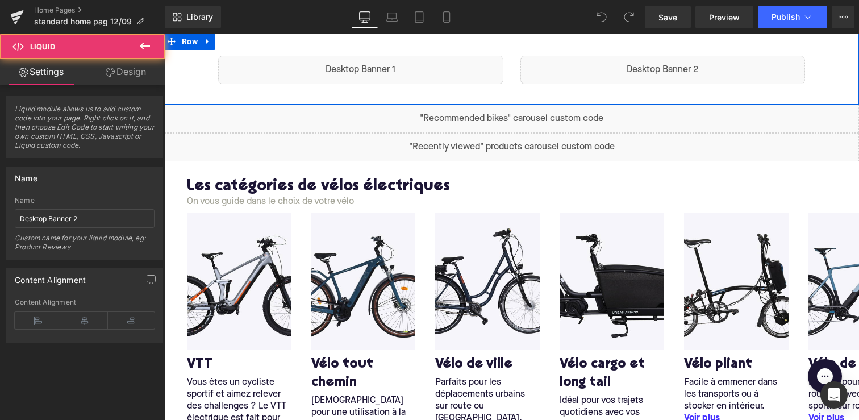
click at [672, 66] on div "Liquid" at bounding box center [662, 70] width 285 height 28
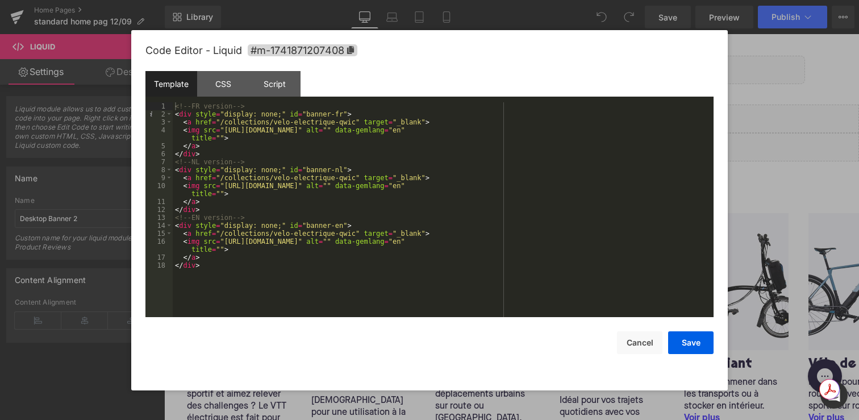
click at [478, 286] on div "<!-- FR version --> < div style = "display: none;" id = "banner-fr" > < a href …" at bounding box center [443, 217] width 541 height 231
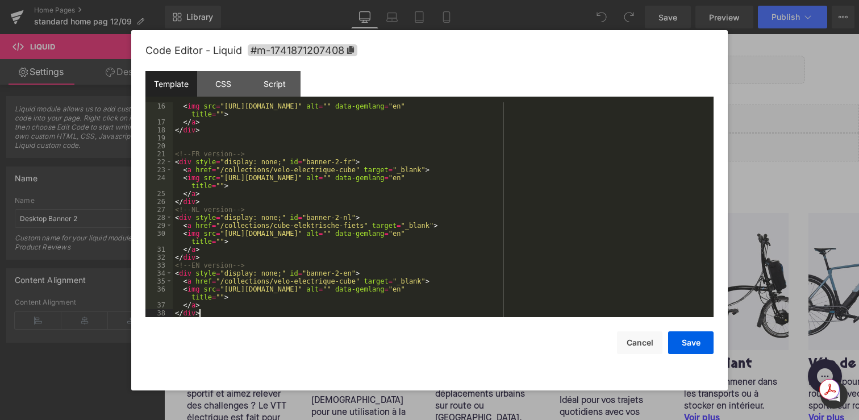
scroll to position [135, 0]
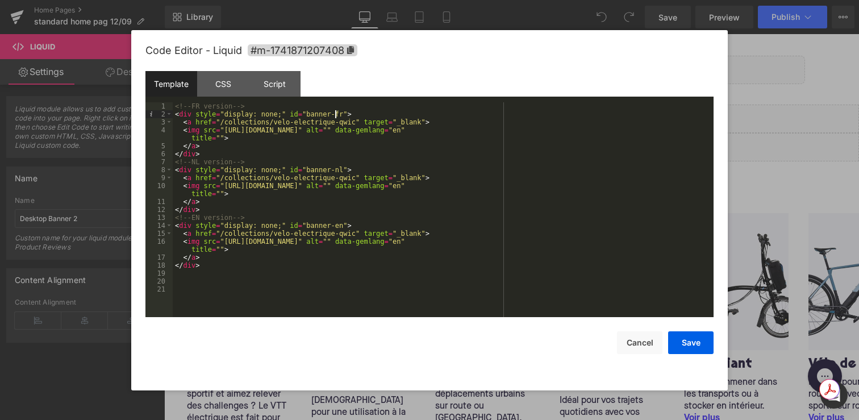
click at [334, 114] on div "<!-- FR version --> < div style = "display: none;" id = "banner-fr" > < a href …" at bounding box center [443, 217] width 541 height 231
click at [334, 174] on div "<!-- FR version --> < div style = "display: none;" id = "banner-2-fr" > < a hre…" at bounding box center [443, 217] width 541 height 231
click at [334, 170] on div "<!-- FR version --> < div style = "display: none;" id = "banner-2-fr" > < a hre…" at bounding box center [443, 217] width 541 height 231
click at [334, 226] on div "<!-- FR version --> < div style = "display: none;" id = "banner-2-fr" > < a hre…" at bounding box center [443, 217] width 541 height 231
click at [698, 351] on button "Save" at bounding box center [690, 342] width 45 height 23
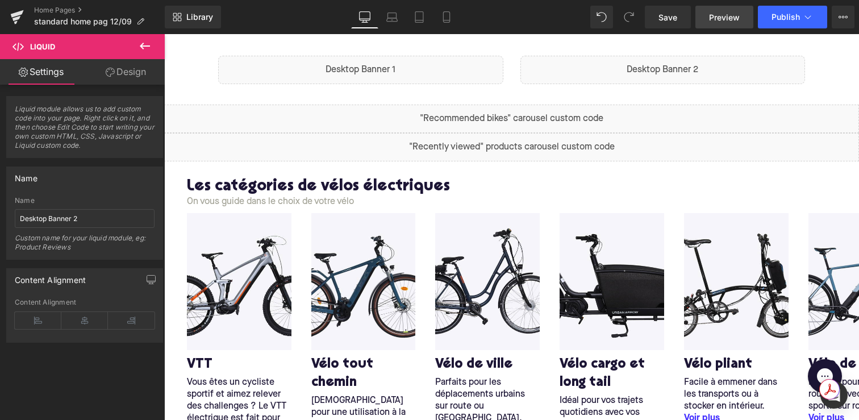
click at [729, 11] on span "Preview" at bounding box center [724, 17] width 31 height 12
click at [775, 17] on span "Publish" at bounding box center [786, 16] width 28 height 9
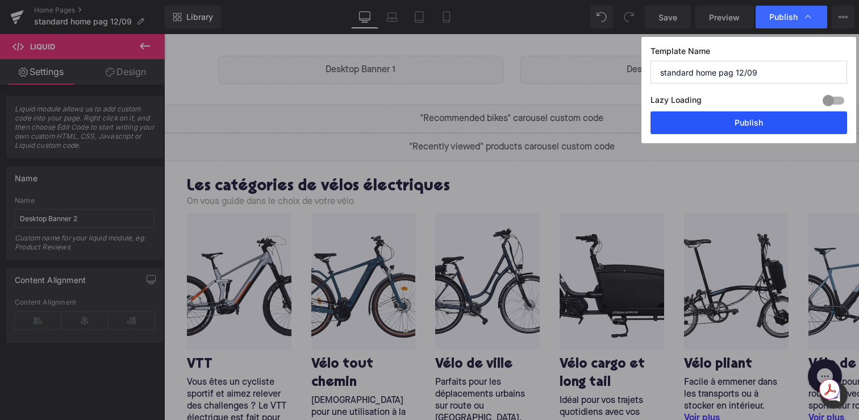
click at [732, 120] on button "Publish" at bounding box center [749, 122] width 197 height 23
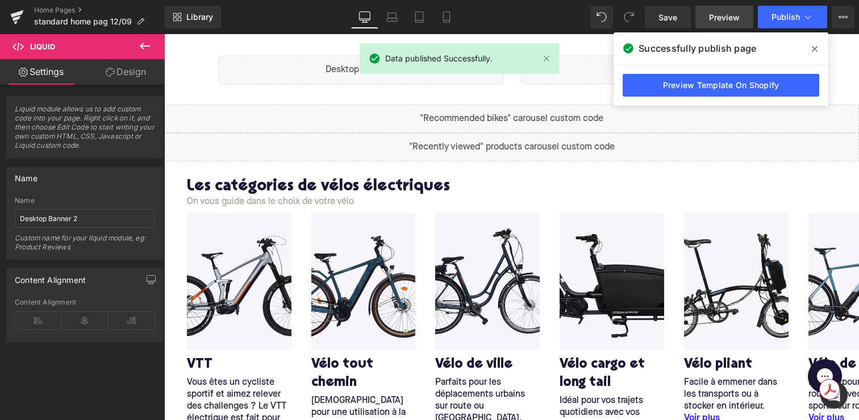
click at [718, 15] on span "Preview" at bounding box center [724, 17] width 31 height 12
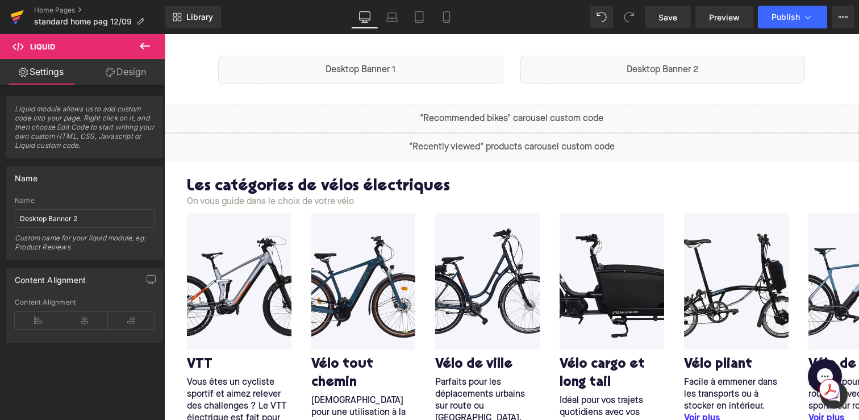
click at [3, 14] on link at bounding box center [17, 17] width 34 height 34
